Goal: Information Seeking & Learning: Learn about a topic

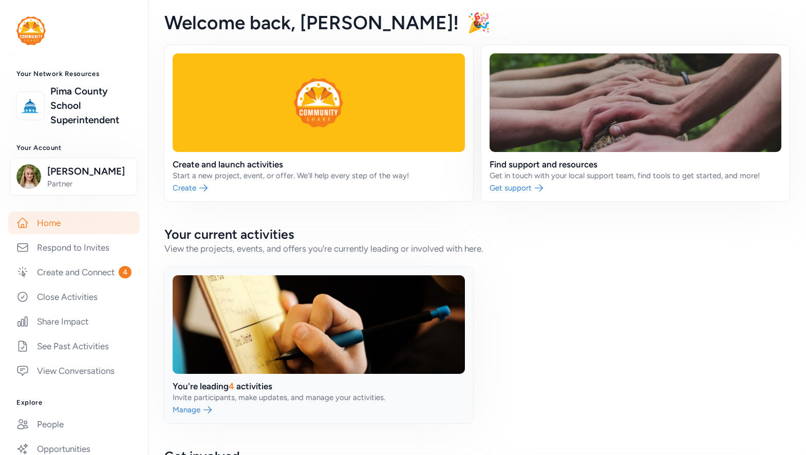
click at [223, 399] on link at bounding box center [318, 345] width 309 height 156
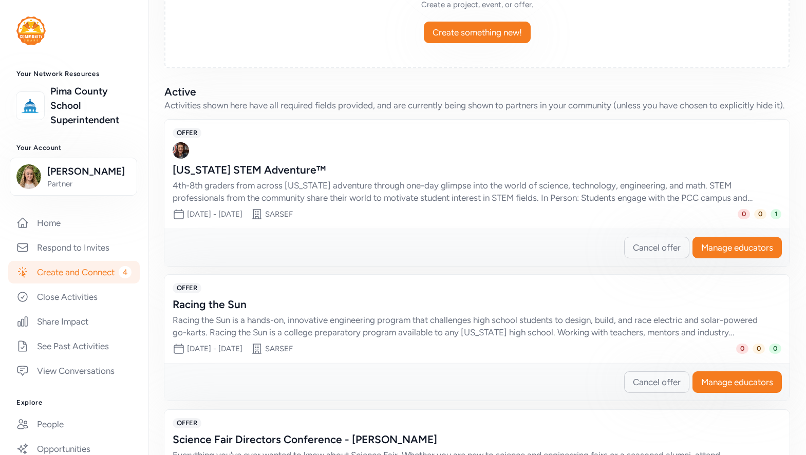
scroll to position [206, 0]
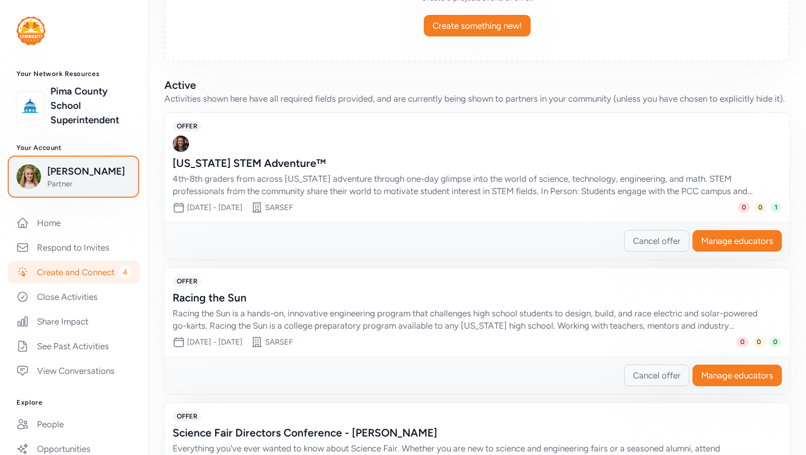
click at [70, 179] on span "[PERSON_NAME]" at bounding box center [88, 171] width 83 height 14
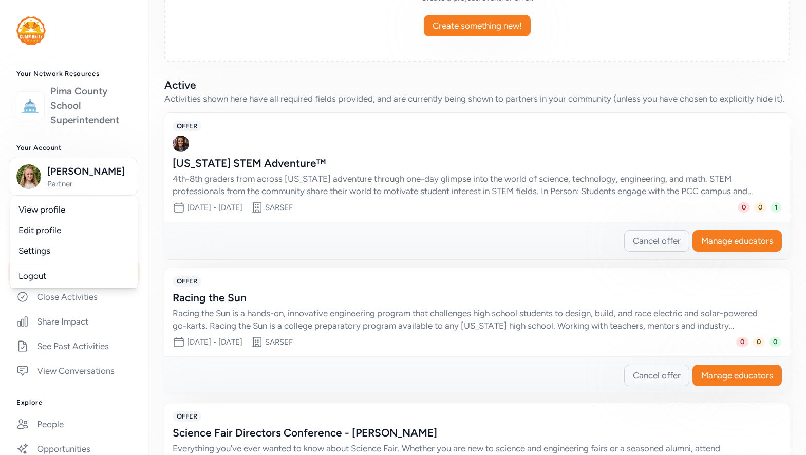
click at [85, 106] on link "Pima County School Superintendent" at bounding box center [90, 105] width 81 height 43
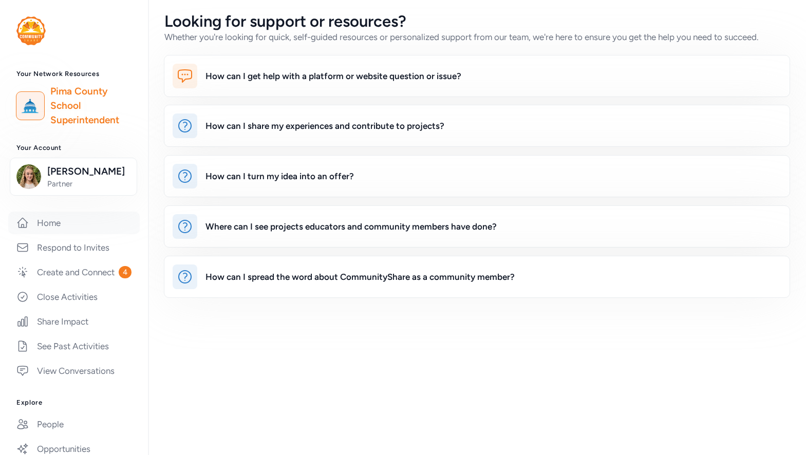
click at [60, 234] on link "Home" at bounding box center [74, 223] width 132 height 23
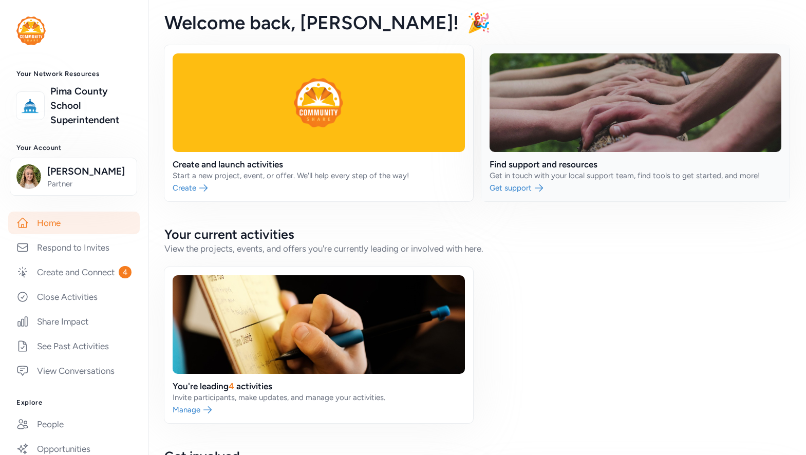
click at [600, 174] on link at bounding box center [636, 123] width 309 height 156
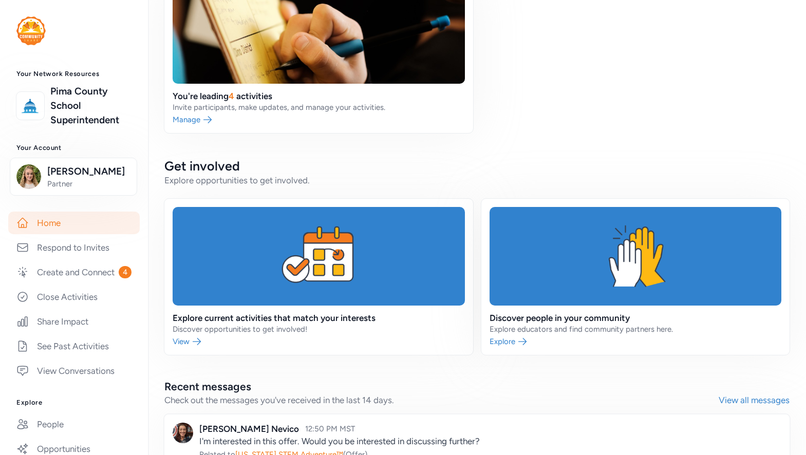
scroll to position [308, 0]
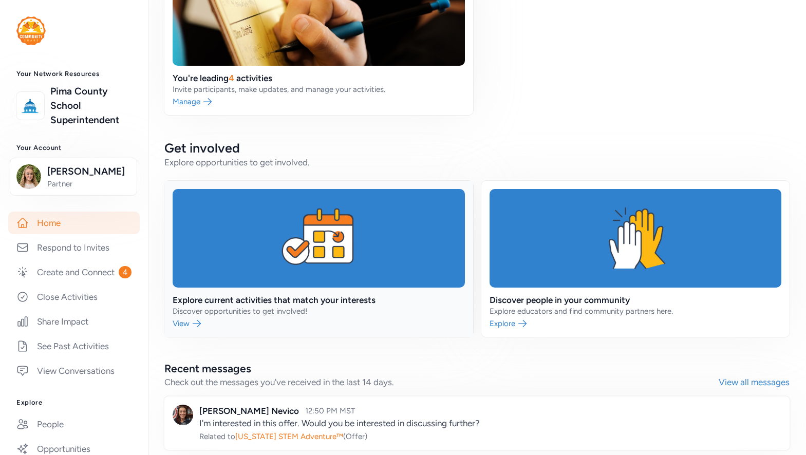
click at [320, 316] on link at bounding box center [318, 259] width 309 height 156
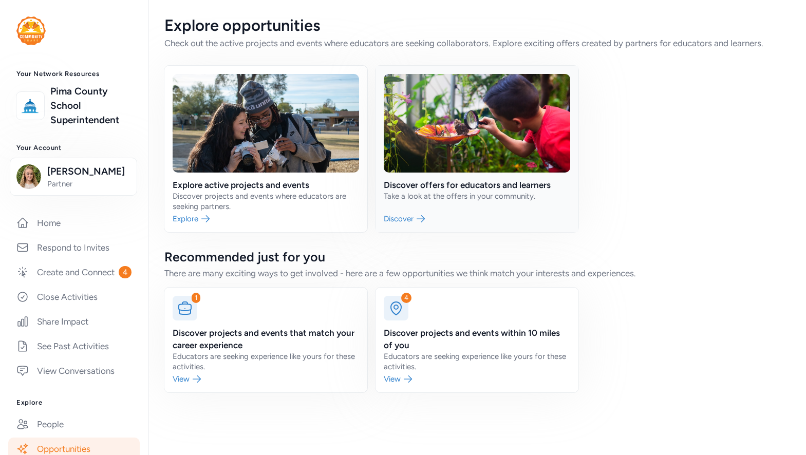
click at [415, 193] on link at bounding box center [477, 149] width 203 height 166
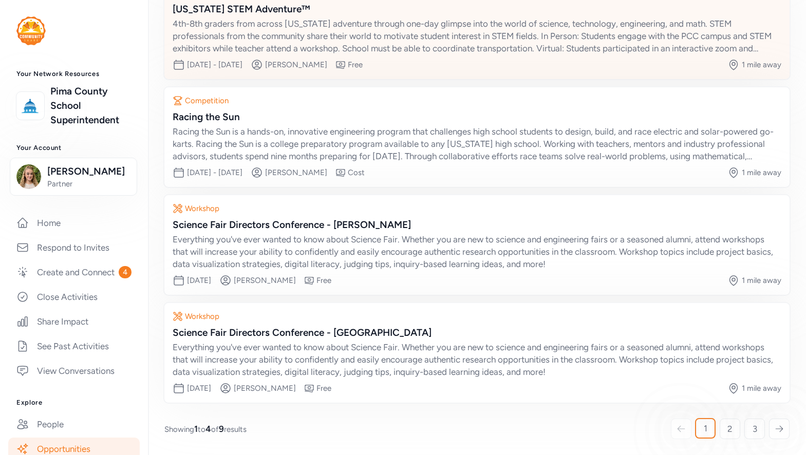
scroll to position [135, 0]
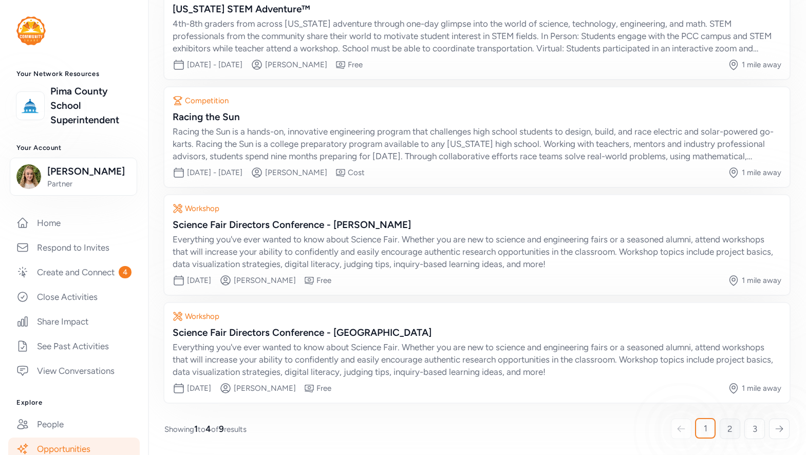
click at [728, 431] on span "2" at bounding box center [730, 429] width 5 height 12
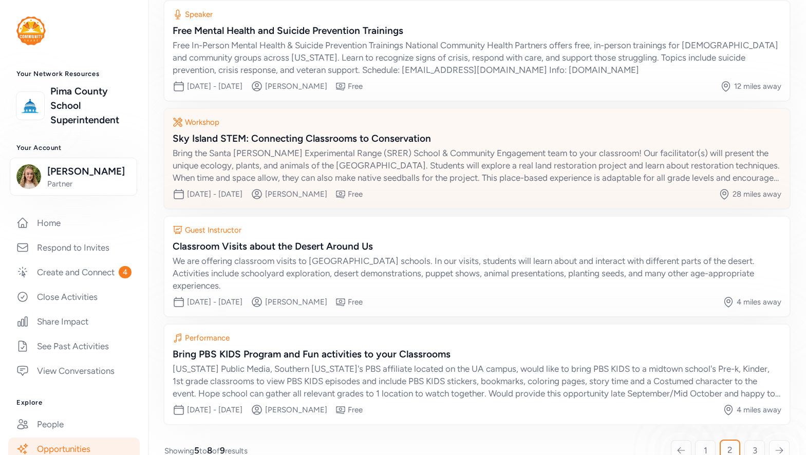
scroll to position [123, 0]
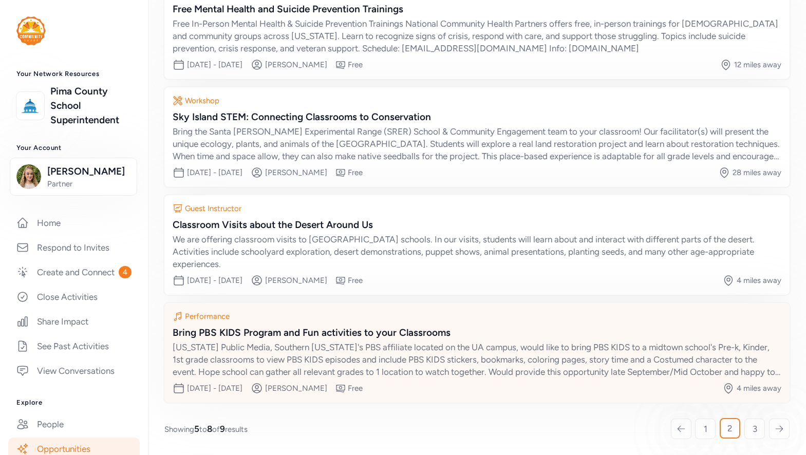
click at [318, 357] on div "[US_STATE] Public Media, Southern [US_STATE]'s PBS affiliate located on the UA …" at bounding box center [477, 359] width 609 height 37
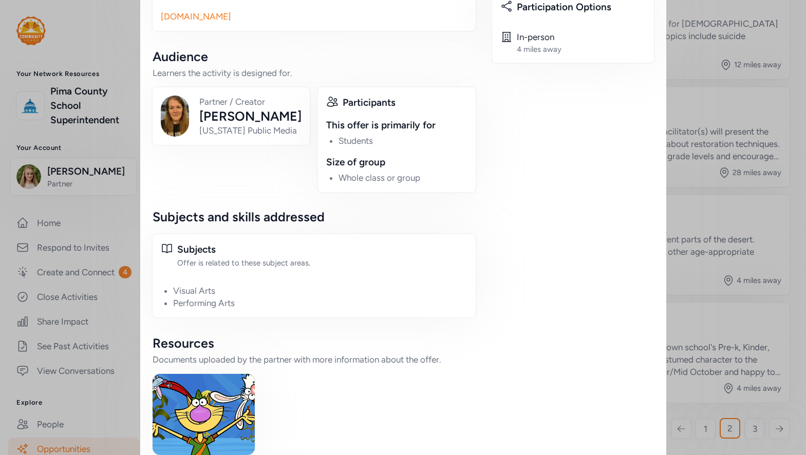
scroll to position [609, 0]
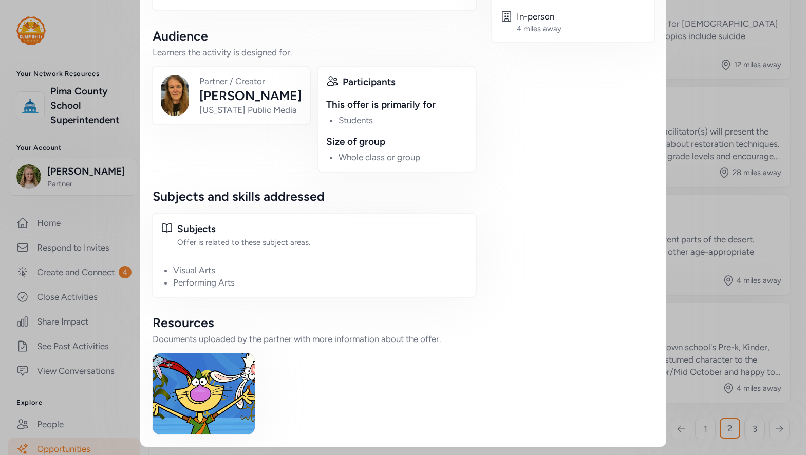
click at [224, 382] on img at bounding box center [204, 394] width 102 height 81
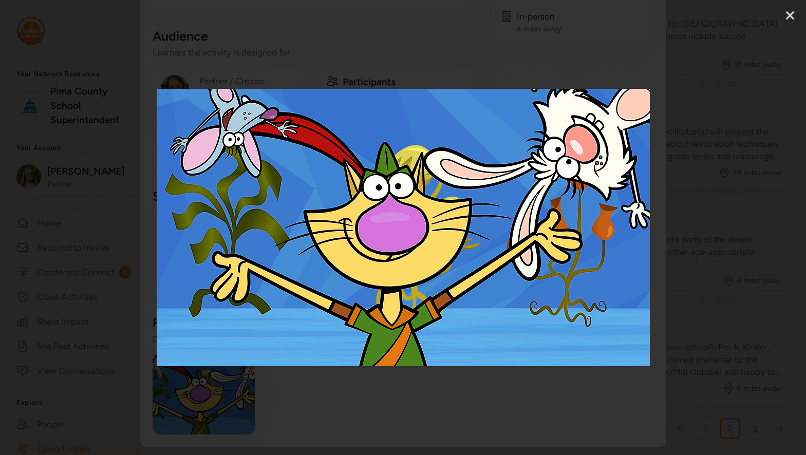
click at [650, 38] on div at bounding box center [403, 227] width 806 height 455
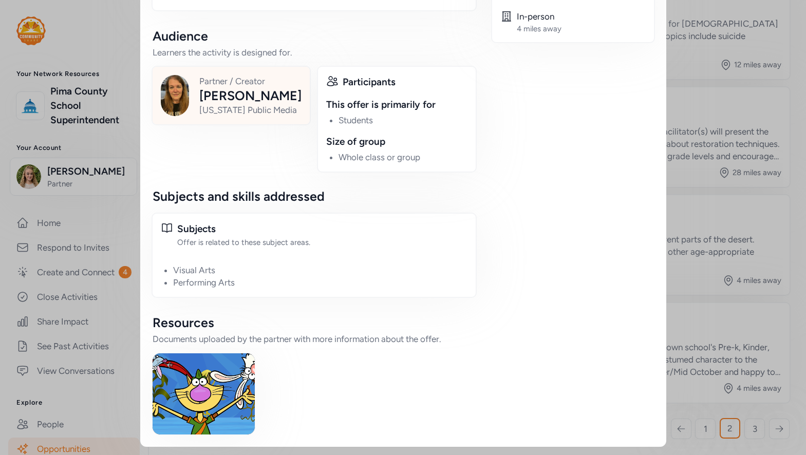
click at [240, 104] on div "[PERSON_NAME]" at bounding box center [250, 95] width 102 height 16
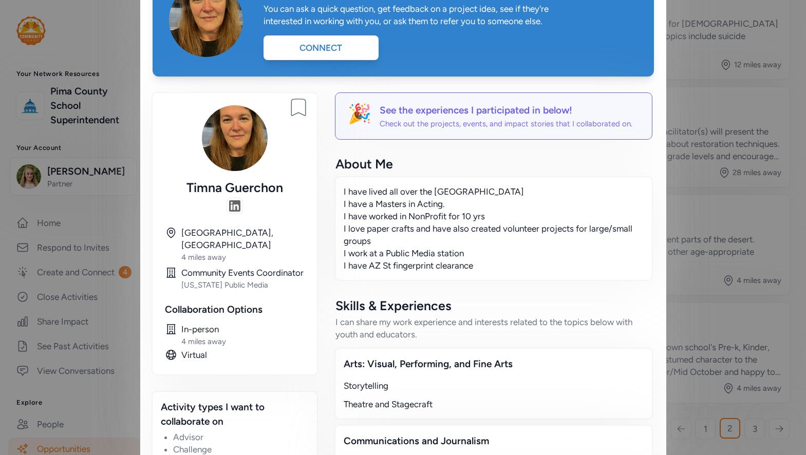
scroll to position [48, 0]
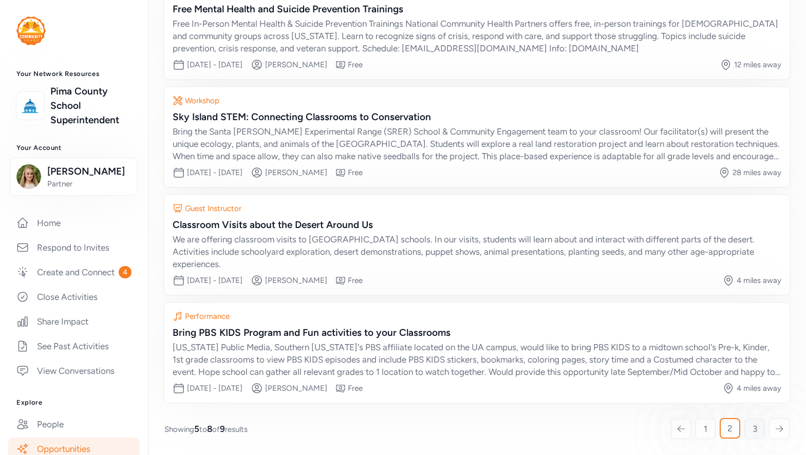
click at [745, 431] on link "3" at bounding box center [755, 429] width 21 height 21
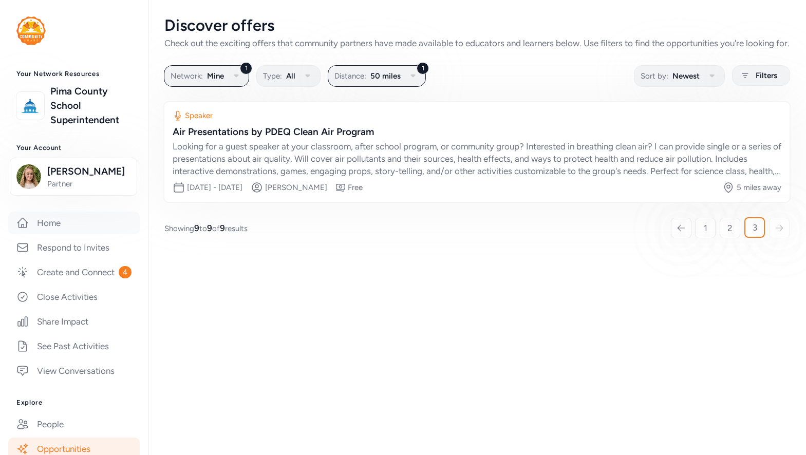
click at [35, 234] on link "Home" at bounding box center [74, 223] width 132 height 23
